Goal: Find specific page/section: Find specific page/section

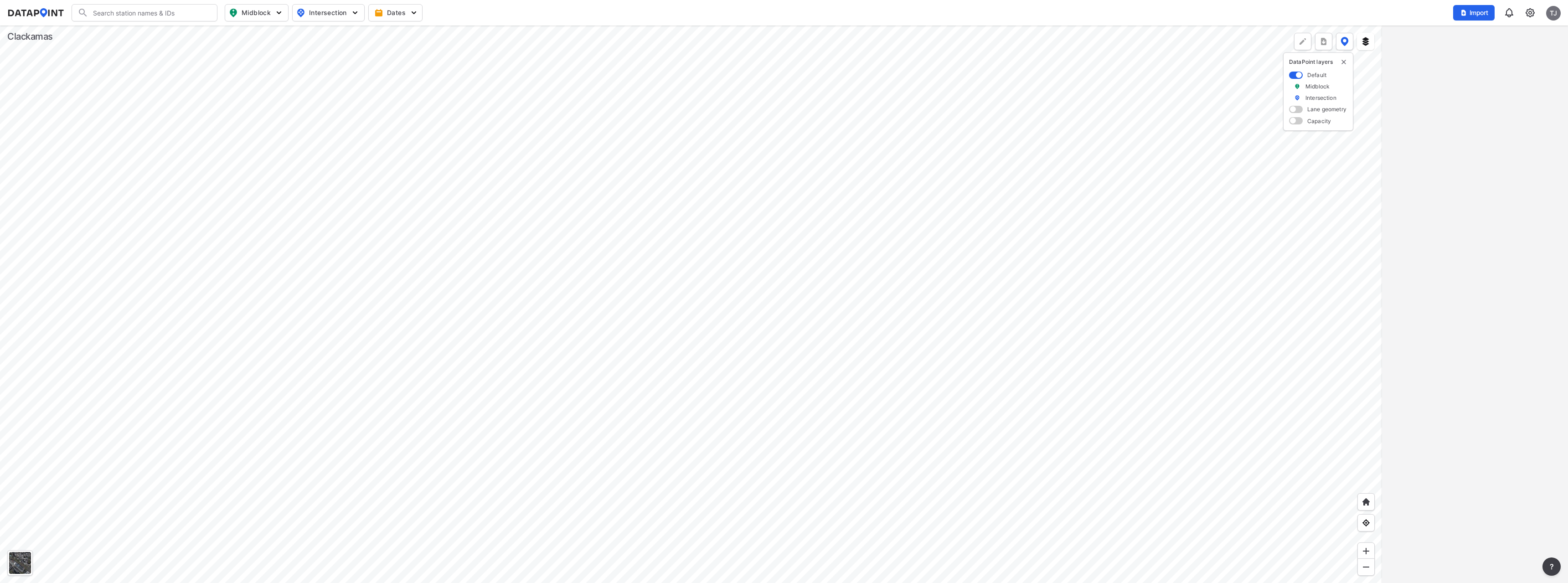
click at [566, 218] on div at bounding box center [691, 304] width 1383 height 557
click at [773, 513] on div at bounding box center [691, 304] width 1383 height 557
click at [832, 400] on div at bounding box center [691, 304] width 1383 height 557
click at [703, 312] on div at bounding box center [691, 304] width 1383 height 557
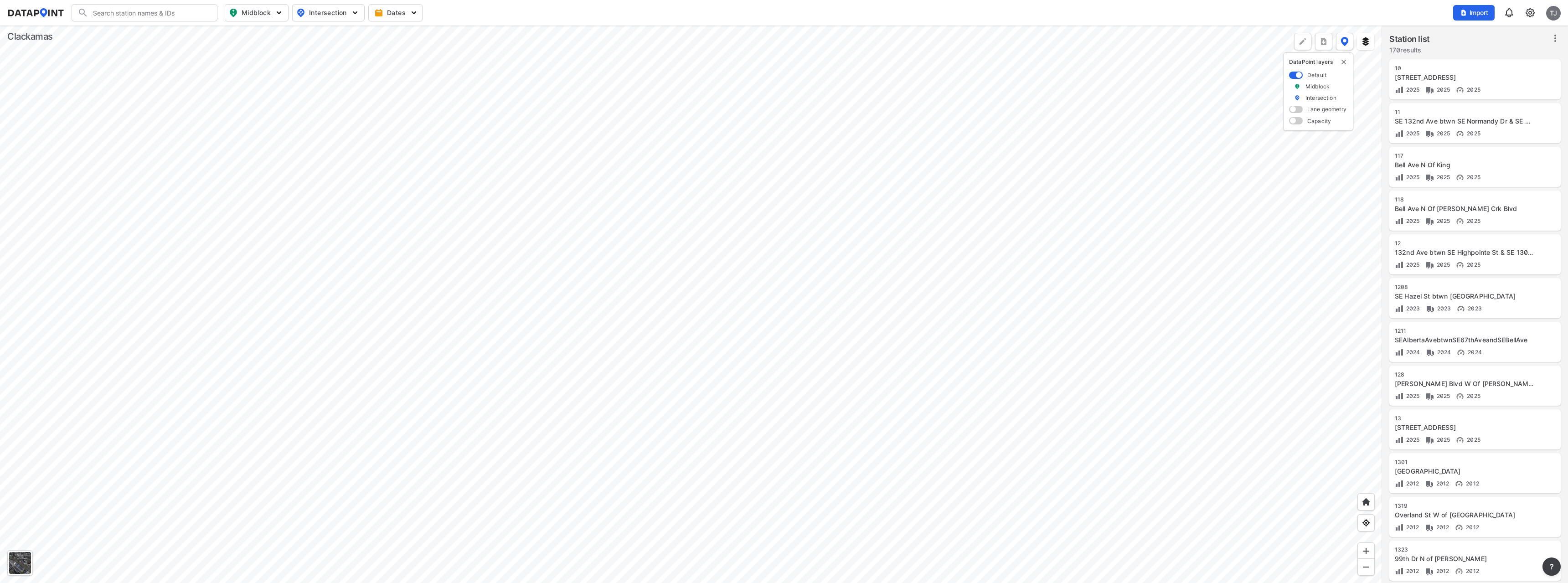
click at [770, 426] on div at bounding box center [691, 304] width 1383 height 557
click at [527, 292] on div at bounding box center [691, 304] width 1383 height 557
click at [540, 344] on div at bounding box center [691, 304] width 1383 height 557
click at [486, 350] on div at bounding box center [691, 304] width 1383 height 557
click at [492, 358] on div at bounding box center [691, 304] width 1383 height 557
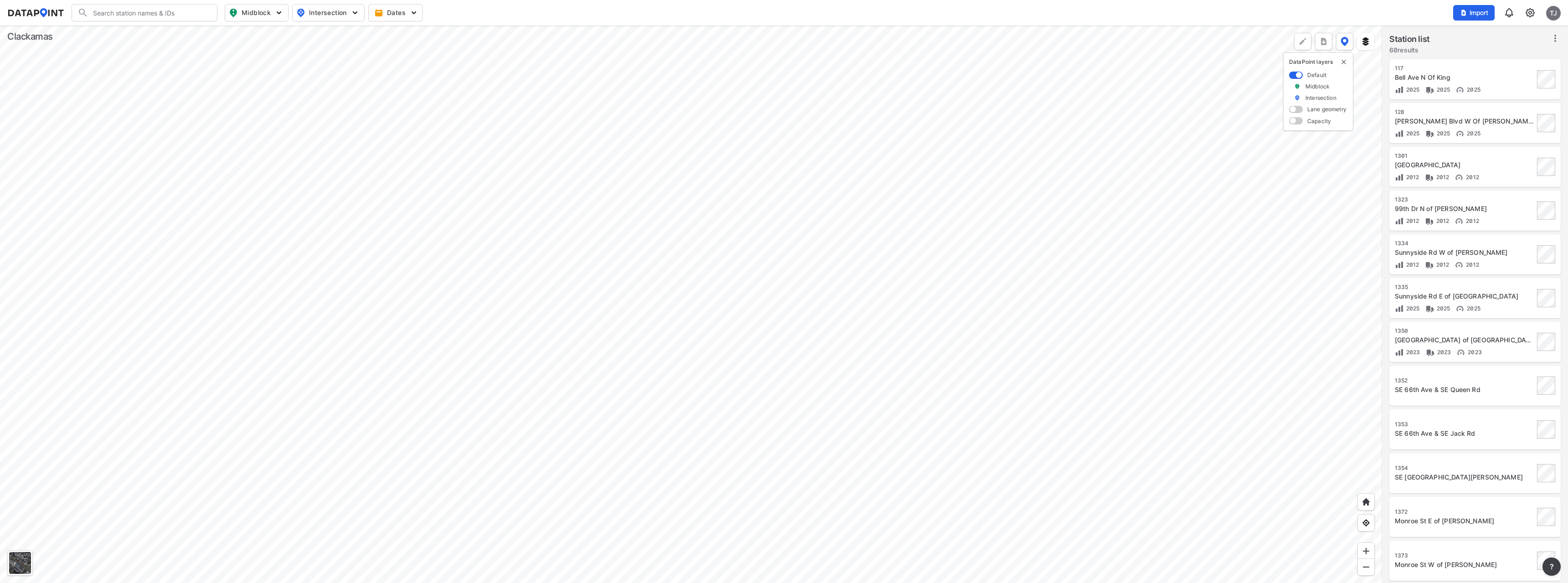
click at [705, 316] on div at bounding box center [691, 304] width 1383 height 557
click at [569, 340] on div at bounding box center [691, 304] width 1383 height 557
click at [273, 229] on div at bounding box center [691, 304] width 1383 height 557
click at [618, 274] on div at bounding box center [691, 304] width 1383 height 557
click at [656, 243] on div at bounding box center [691, 304] width 1383 height 557
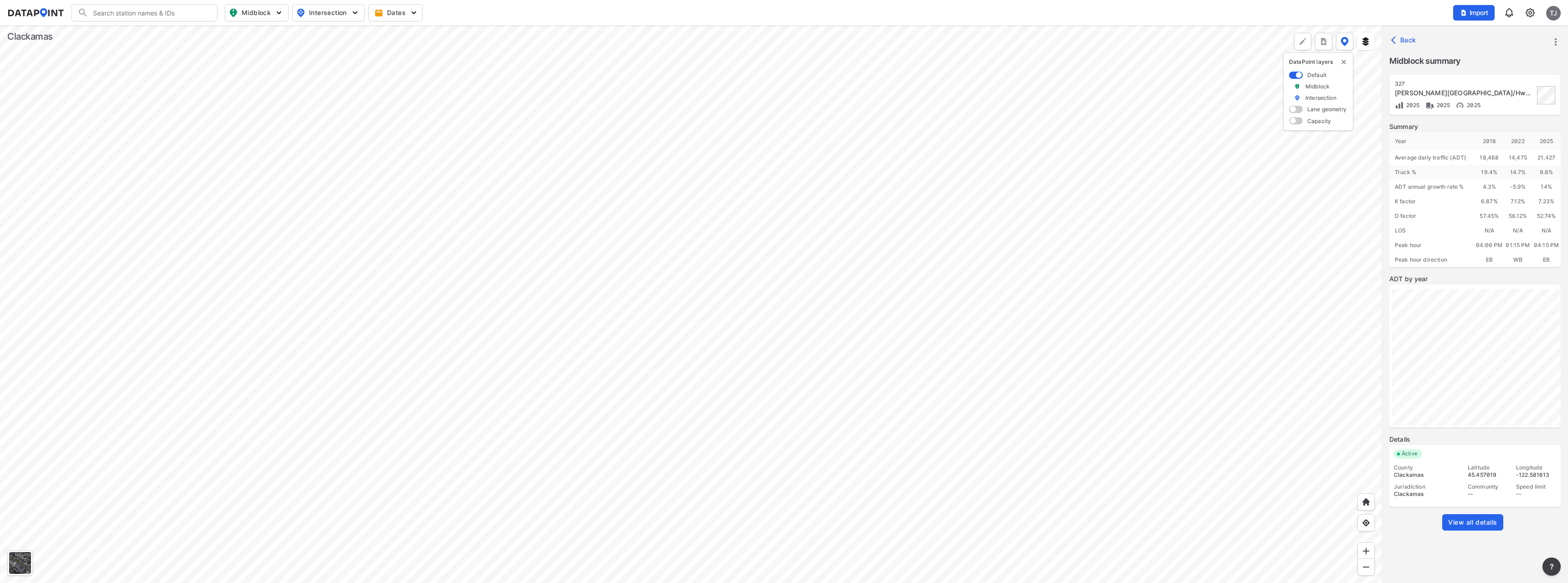
click at [1472, 526] on span "View all details" at bounding box center [1473, 522] width 49 height 9
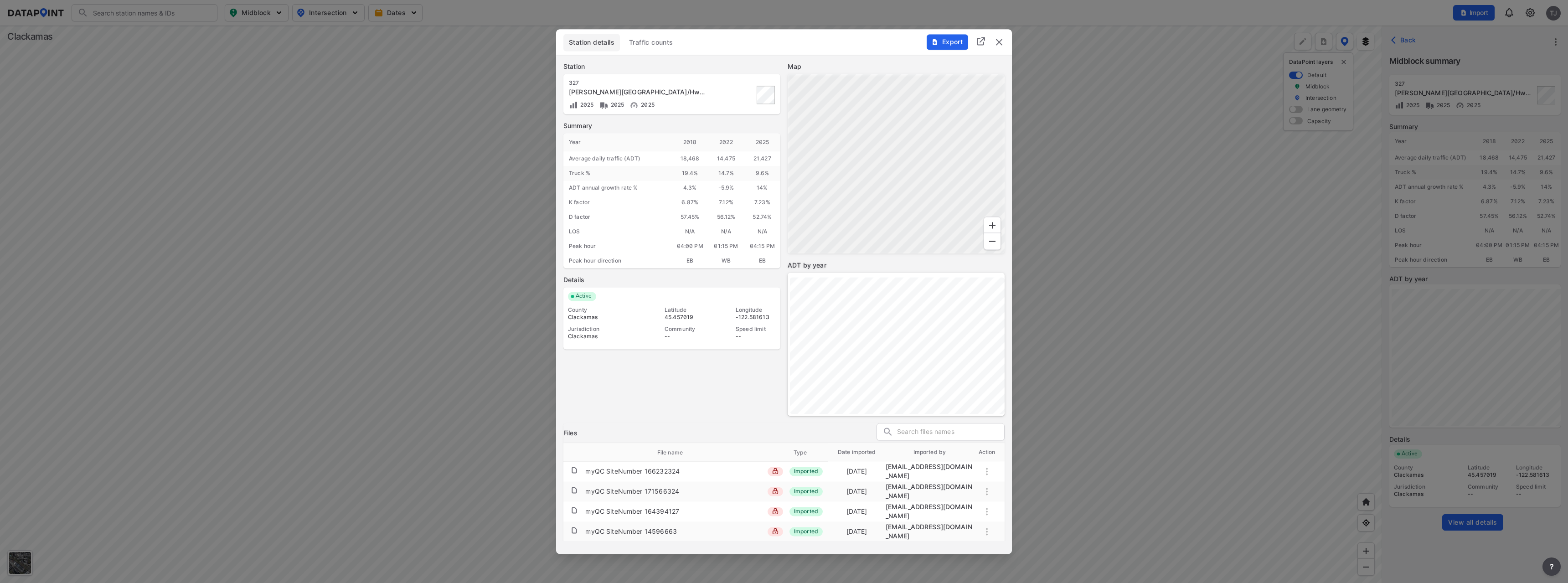
click at [641, 37] on button "Traffic counts" at bounding box center [652, 42] width 55 height 18
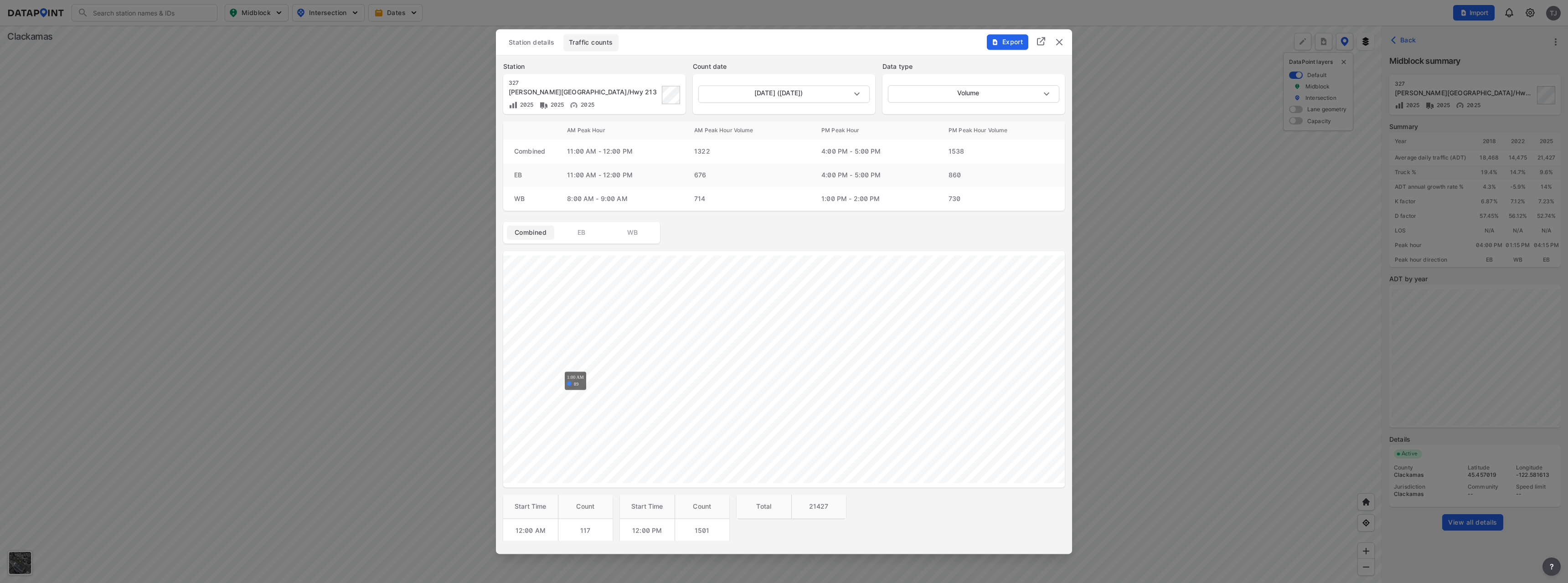
scroll to position [136, 0]
click at [571, 98] on span "EB" at bounding box center [581, 95] width 36 height 9
click at [635, 230] on span "WB" at bounding box center [632, 232] width 36 height 9
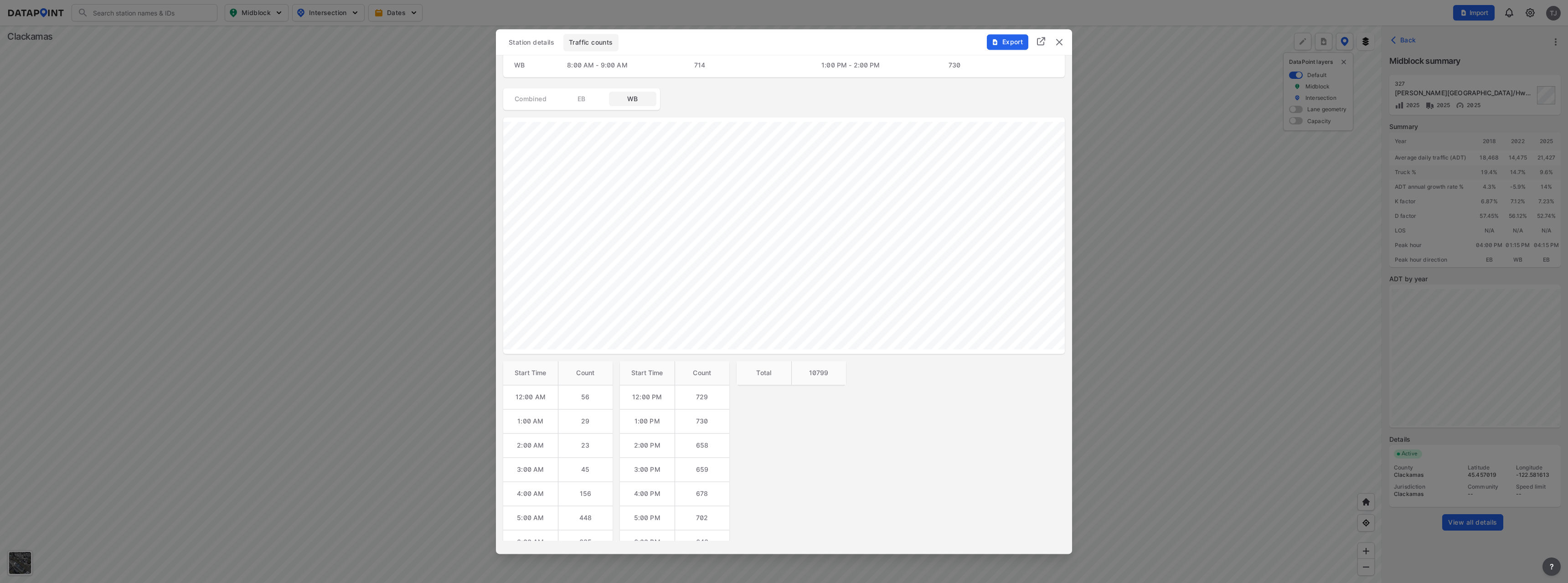
click at [595, 96] on span "EB" at bounding box center [581, 98] width 36 height 9
click at [1061, 41] on img "delete" at bounding box center [1059, 41] width 11 height 11
